Goal: Transaction & Acquisition: Purchase product/service

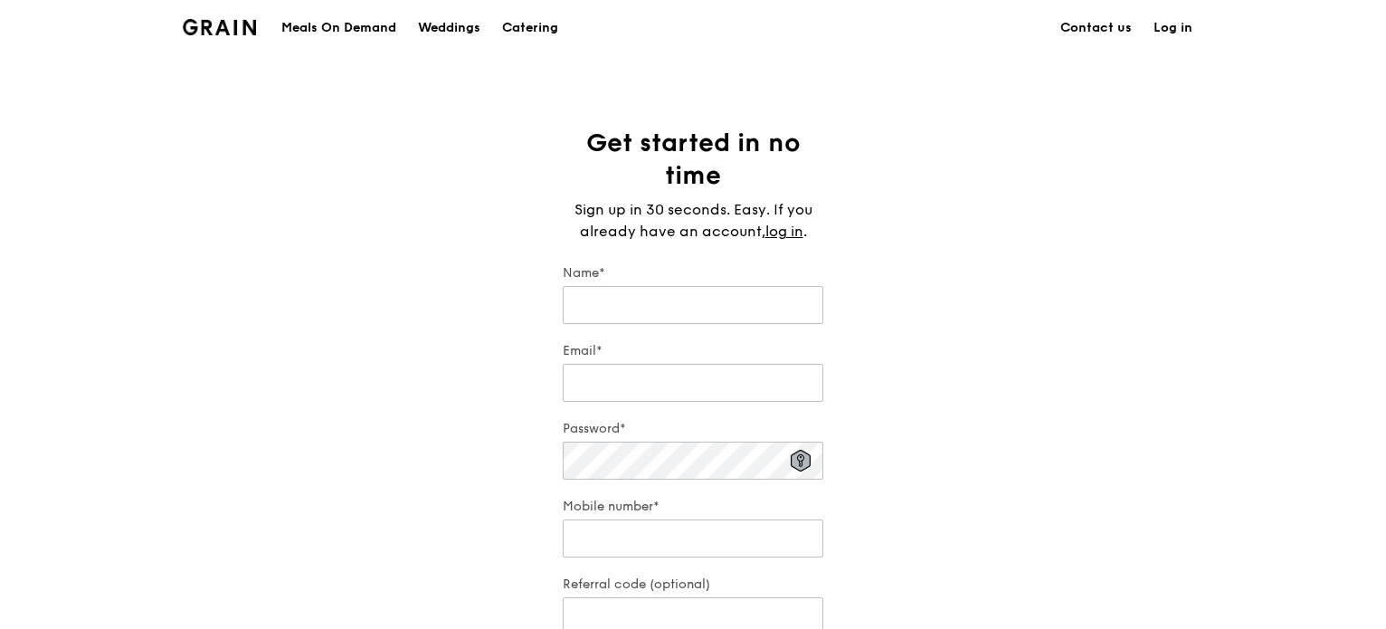
click at [373, 30] on div "Meals On Demand" at bounding box center [338, 28] width 115 height 54
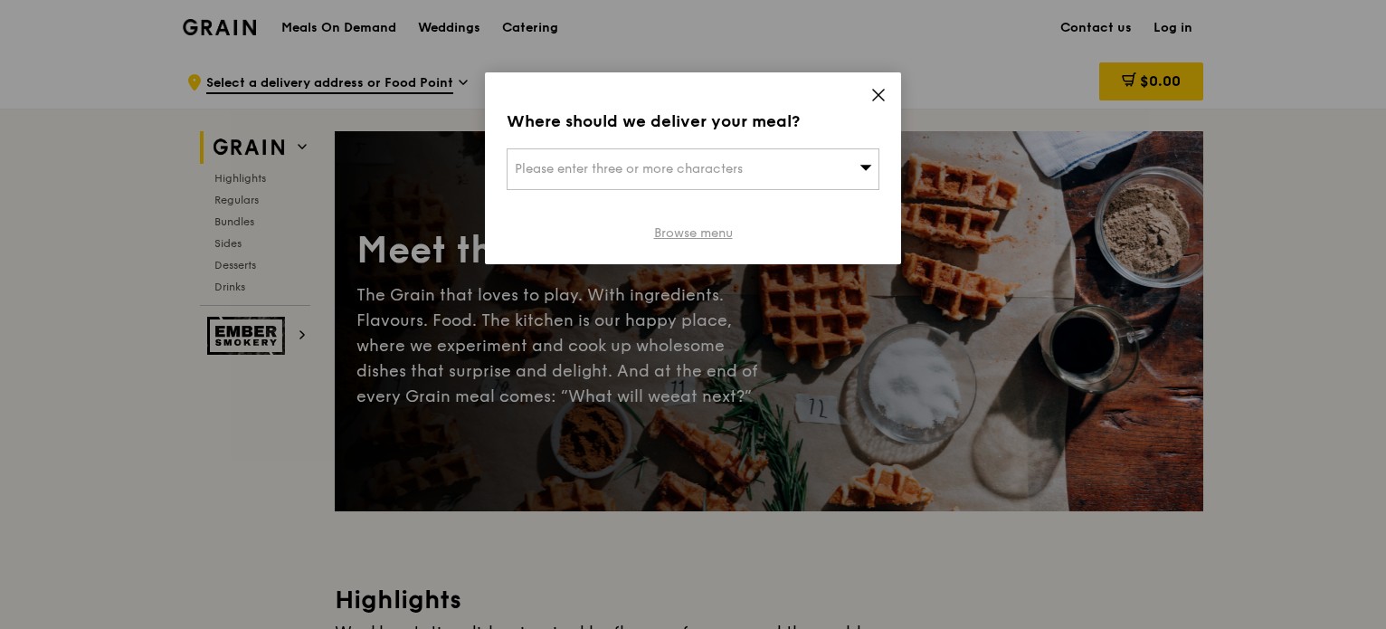
click at [706, 240] on link "Browse menu" at bounding box center [693, 233] width 79 height 18
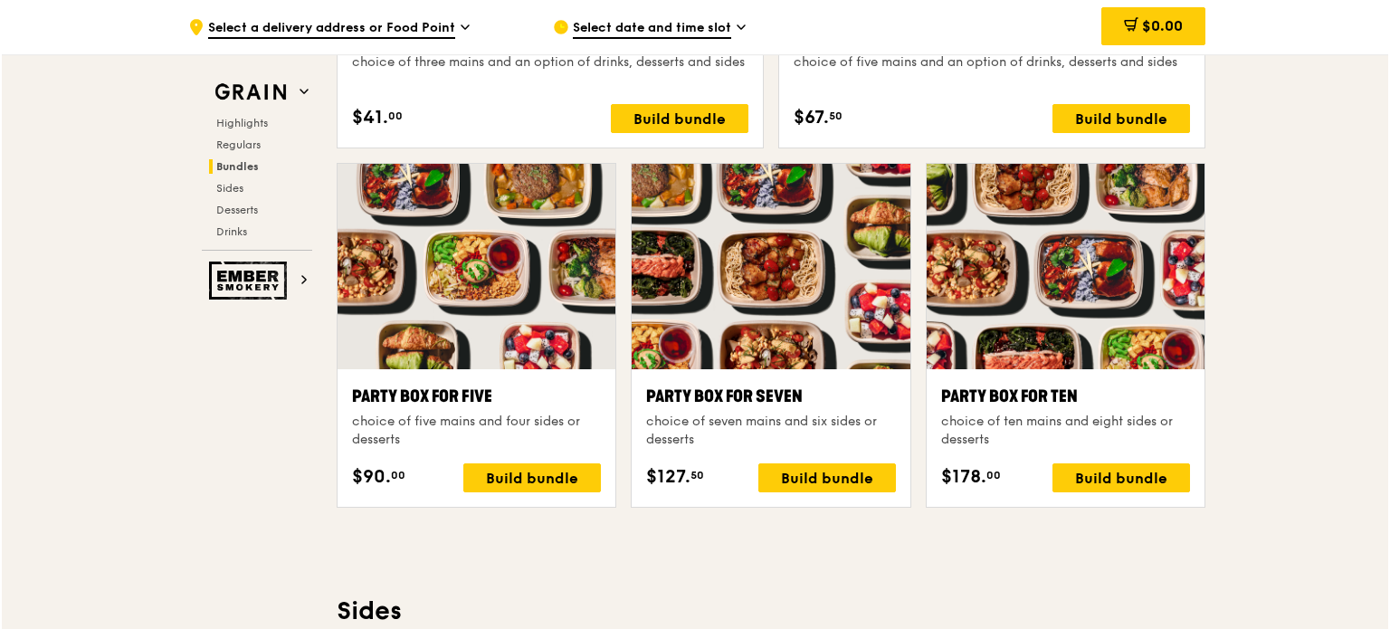
scroll to position [3434, 0]
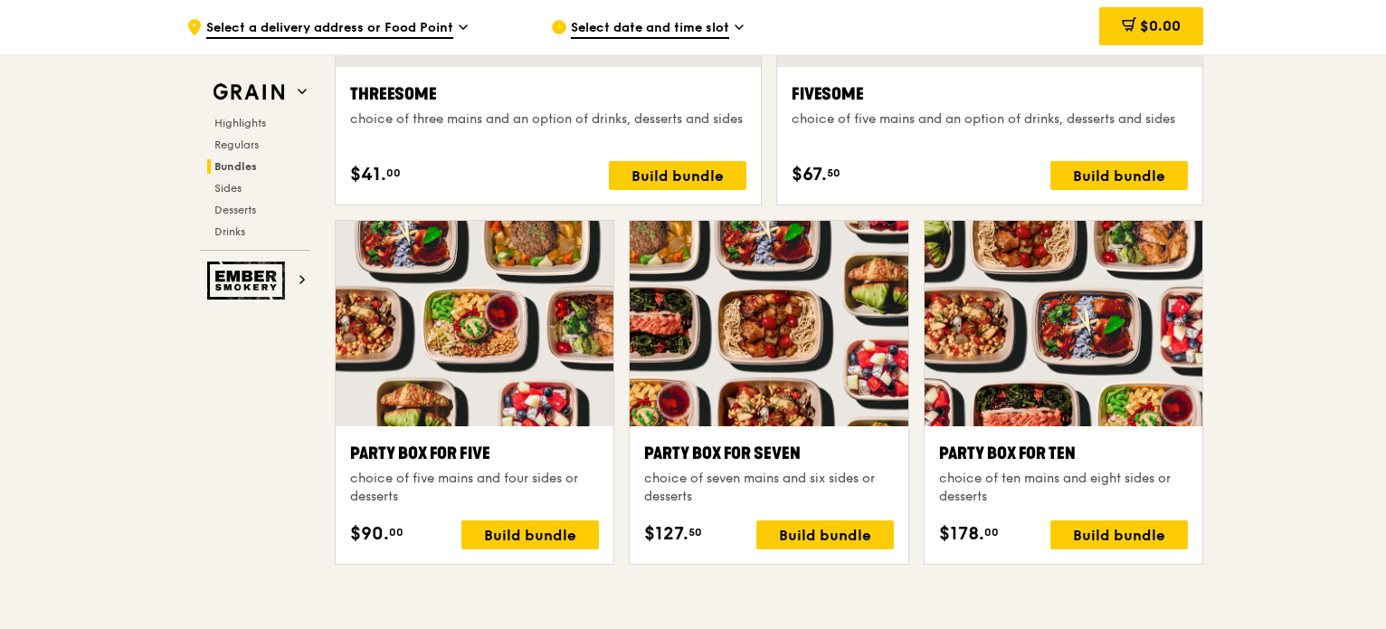
click at [1069, 271] on div at bounding box center [1064, 323] width 278 height 205
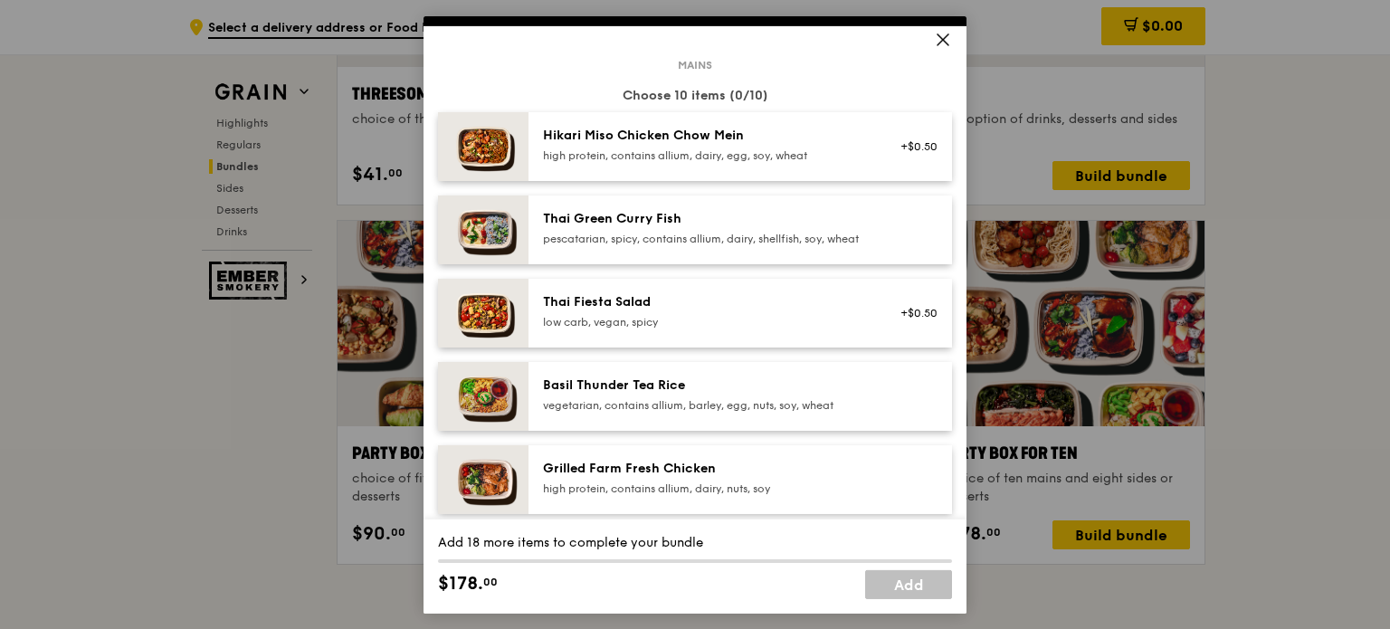
scroll to position [0, 0]
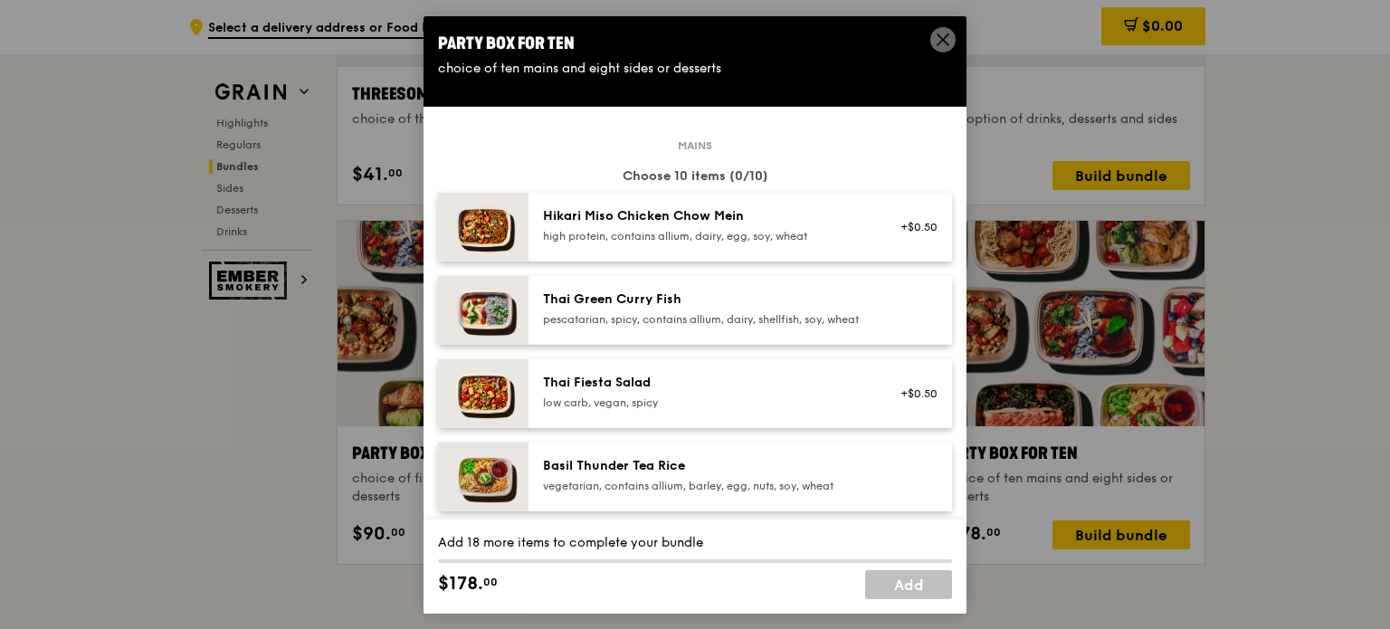
drag, startPoint x: 807, startPoint y: 35, endPoint x: 1174, endPoint y: 159, distance: 386.9
click at [1329, 285] on div "Party Box for Ten choice of ten mains and eight sides or desserts Mains Choose …" at bounding box center [695, 314] width 1390 height 629
click at [941, 39] on icon at bounding box center [943, 39] width 16 height 16
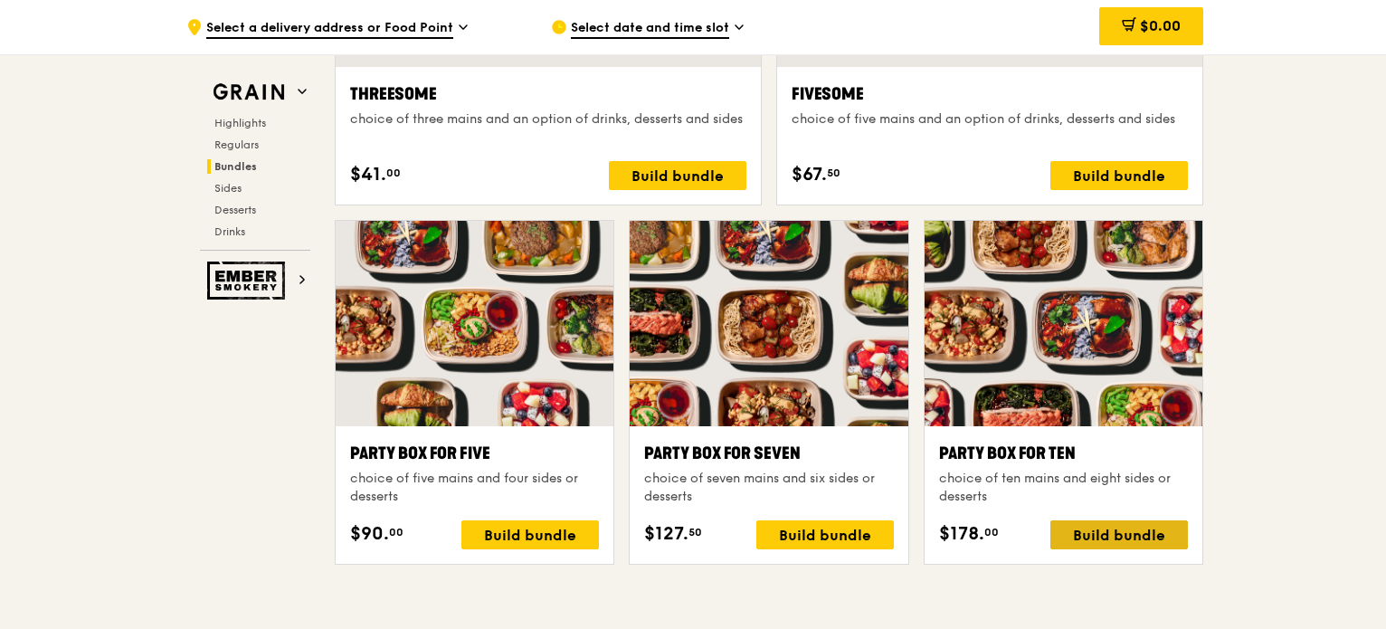
click at [1099, 528] on div "Build bundle" at bounding box center [1120, 534] width 138 height 29
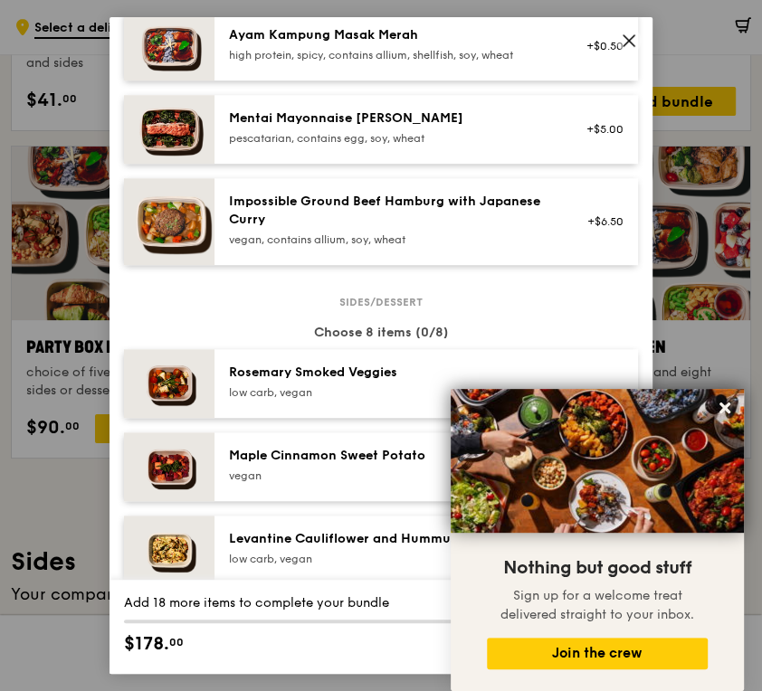
scroll to position [905, 0]
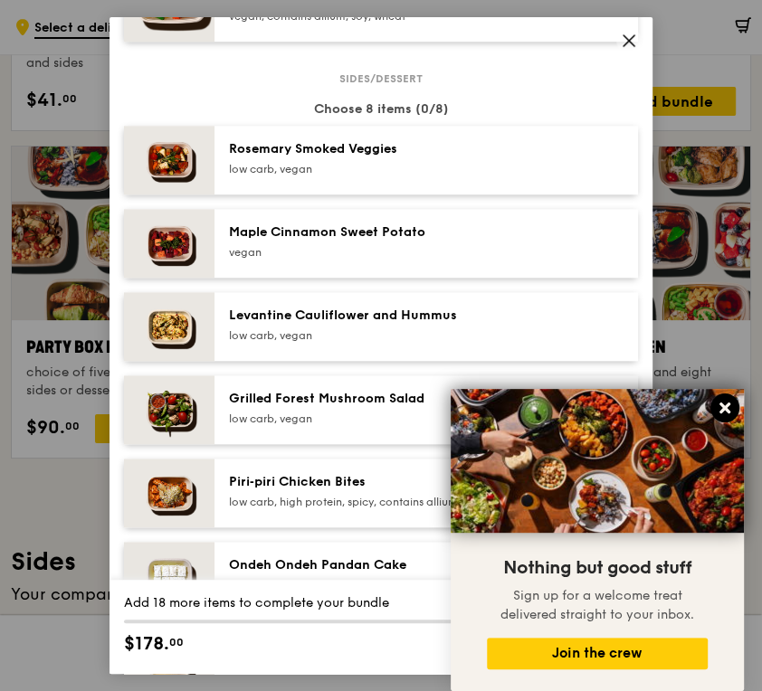
click at [728, 401] on icon at bounding box center [725, 408] width 16 height 16
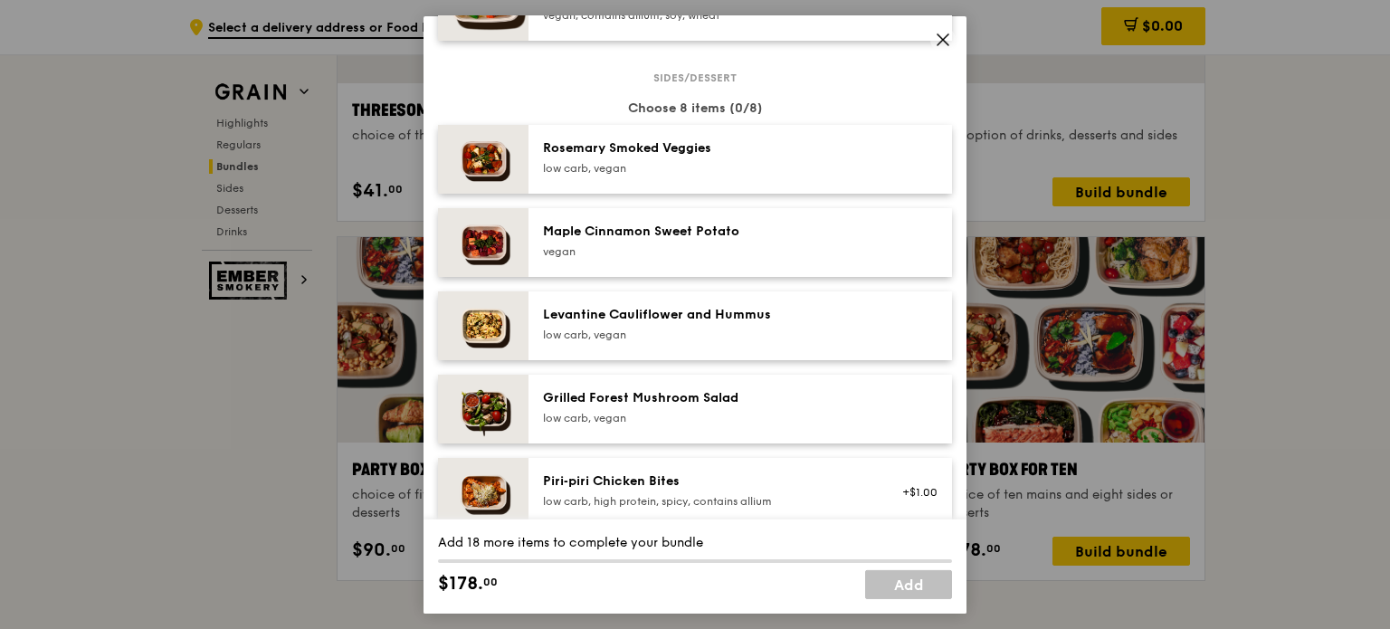
click at [476, 109] on div "Sides/dessert Choose 8 items (0/8) Rosemary Smoked Veggies low carb, vegan Mapl…" at bounding box center [695, 538] width 514 height 924
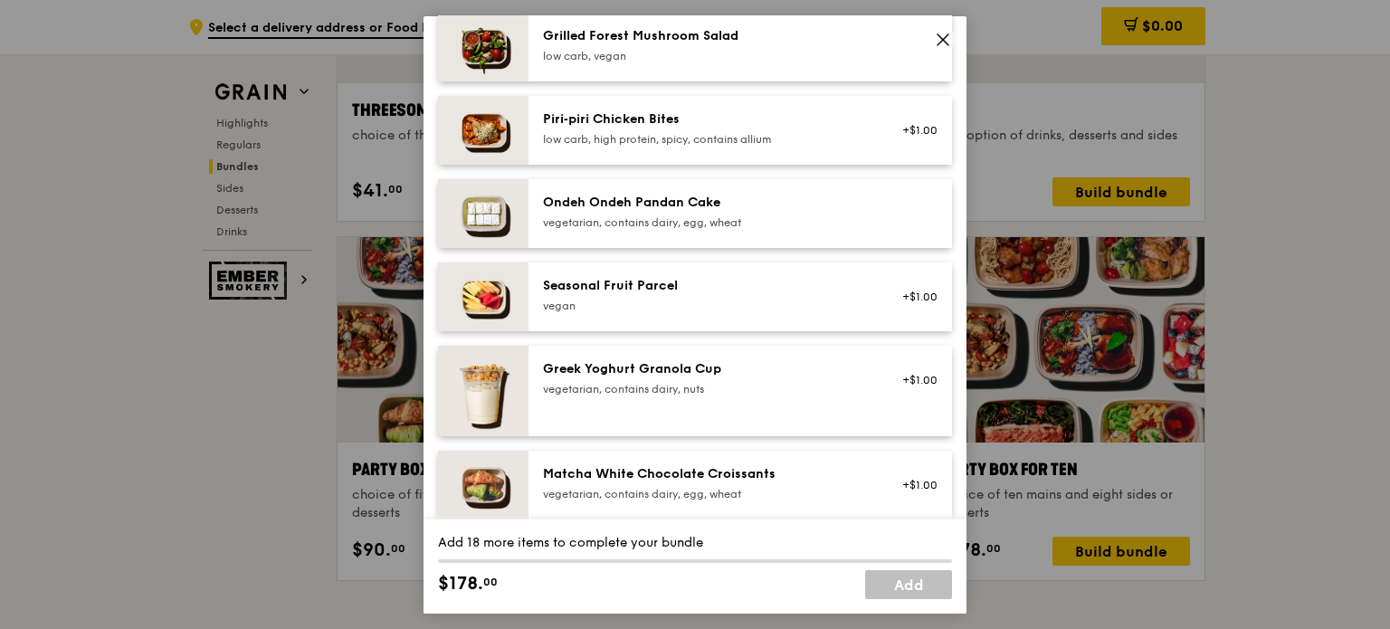
scroll to position [1629, 0]
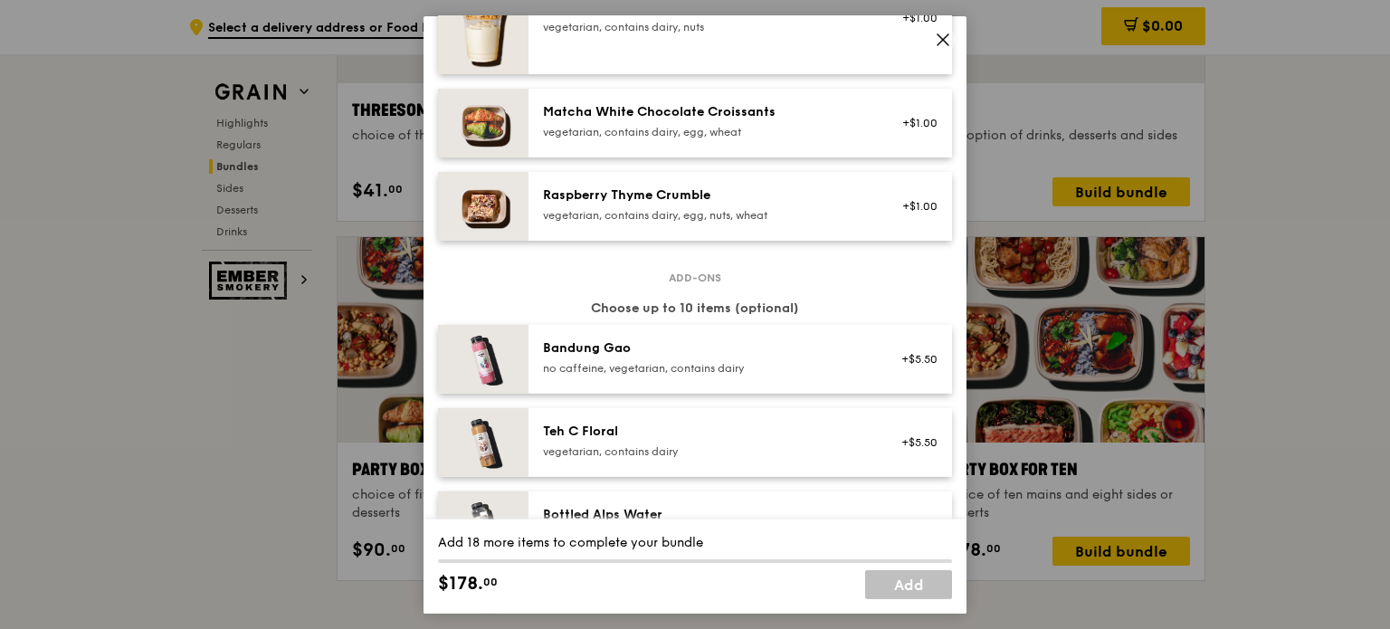
click at [935, 39] on icon at bounding box center [943, 39] width 16 height 16
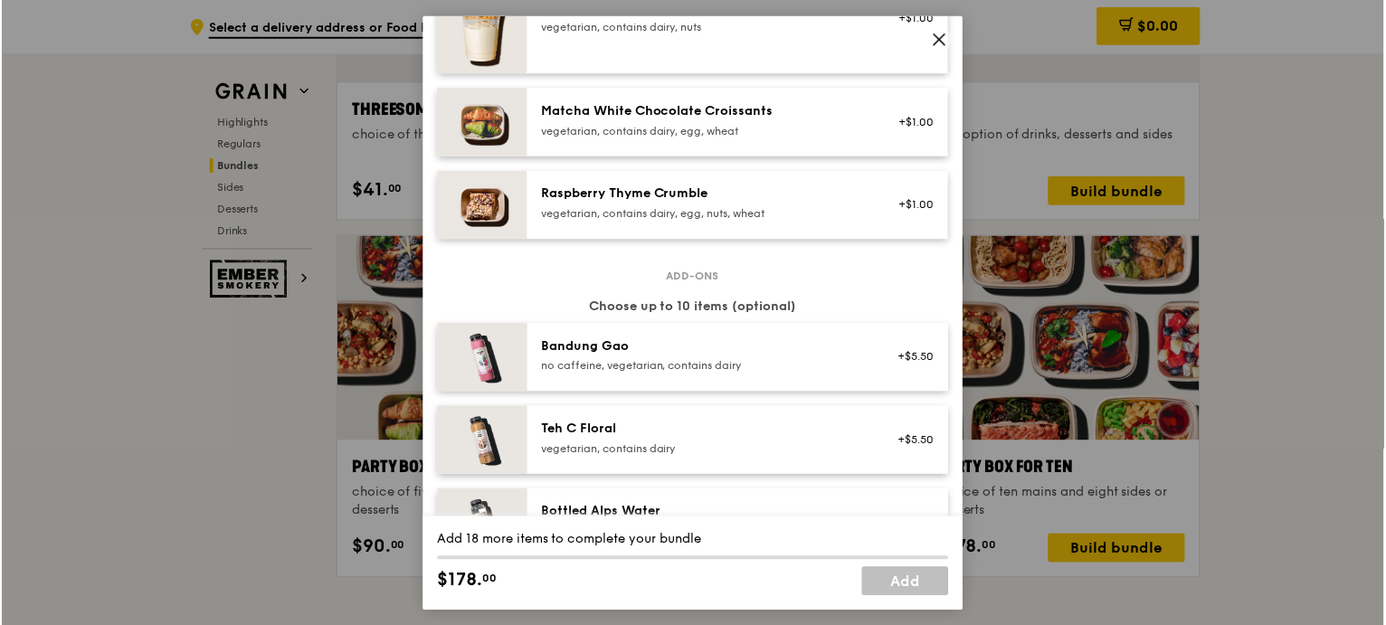
scroll to position [3434, 0]
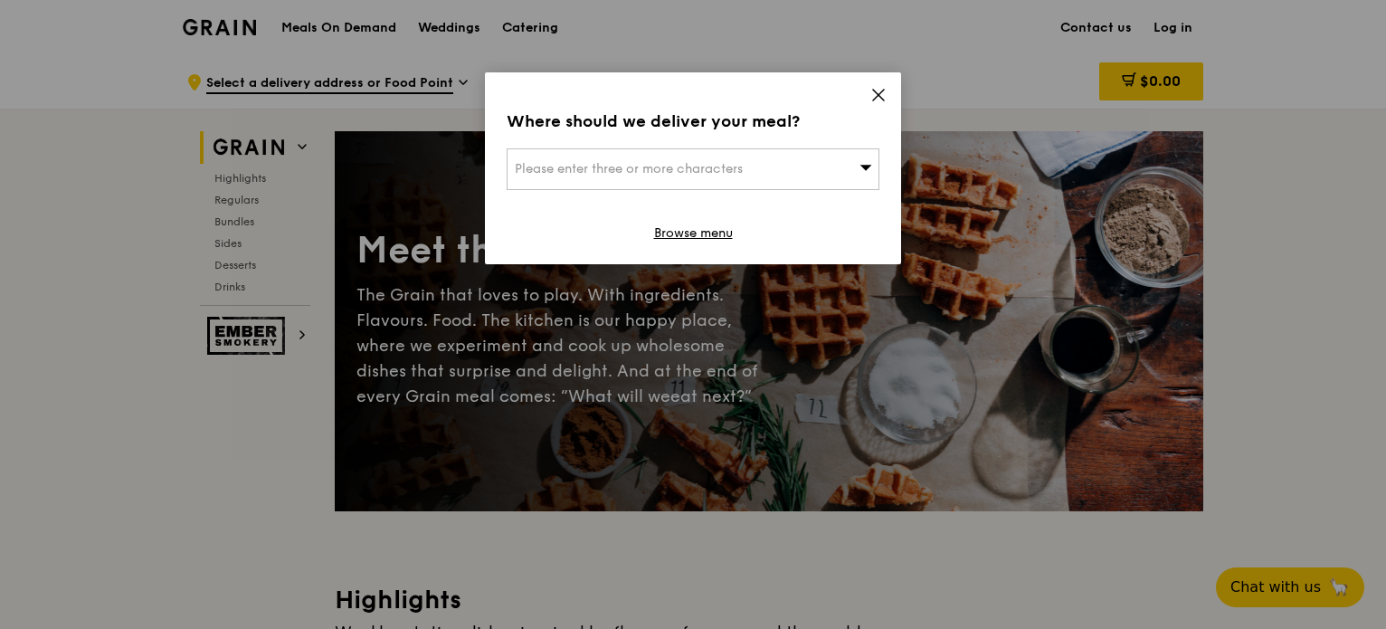
click at [879, 94] on icon at bounding box center [878, 95] width 11 height 11
